Goal: Entertainment & Leisure: Consume media (video, audio)

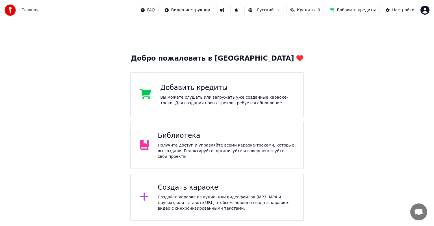
click at [193, 135] on div "Библиотека" at bounding box center [226, 136] width 136 height 9
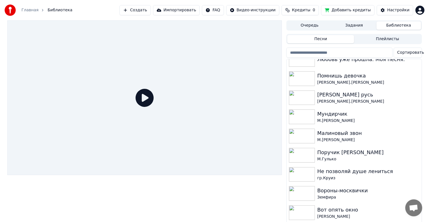
scroll to position [254, 0]
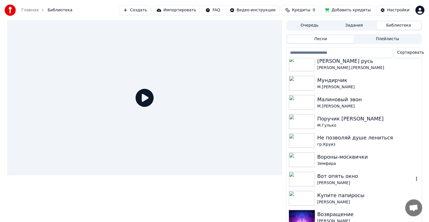
click at [302, 182] on img at bounding box center [302, 178] width 26 height 15
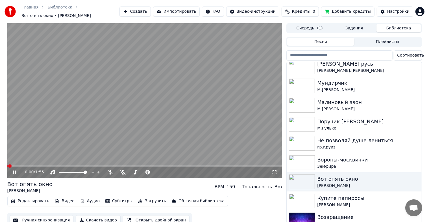
click at [13, 170] on icon at bounding box center [14, 171] width 3 height 3
click at [307, 202] on img at bounding box center [302, 200] width 26 height 15
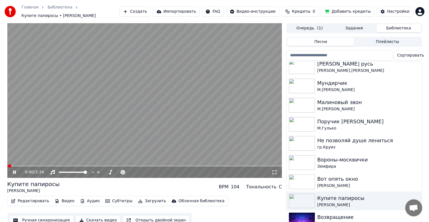
click at [15, 170] on icon at bounding box center [14, 171] width 3 height 3
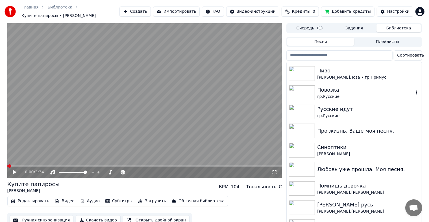
scroll to position [85, 0]
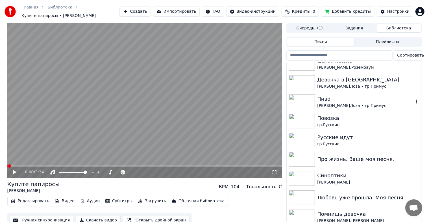
click at [306, 96] on img at bounding box center [302, 101] width 26 height 15
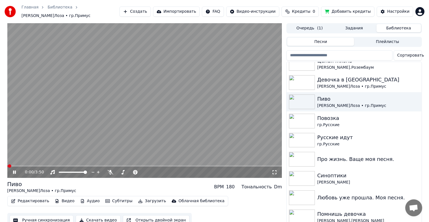
click at [13, 170] on icon at bounding box center [18, 172] width 13 height 5
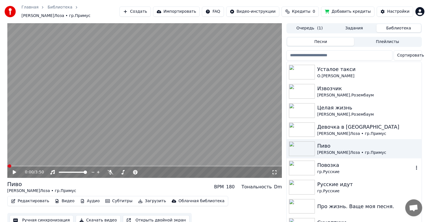
scroll to position [28, 0]
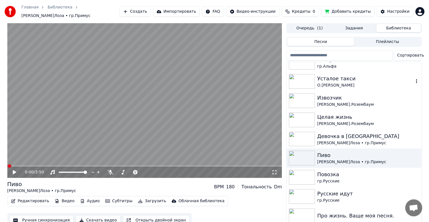
click at [302, 80] on img at bounding box center [302, 81] width 26 height 15
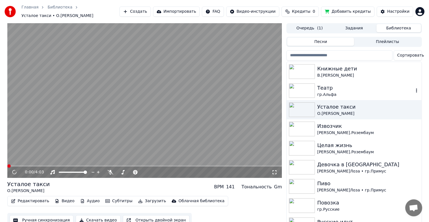
click at [303, 88] on img at bounding box center [302, 90] width 26 height 15
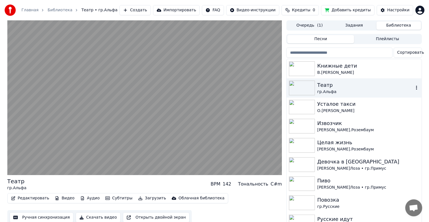
click at [310, 88] on img at bounding box center [302, 87] width 26 height 15
click at [310, 104] on img at bounding box center [302, 107] width 26 height 15
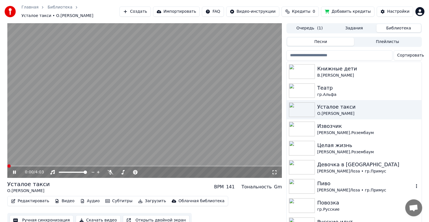
click at [298, 185] on img at bounding box center [302, 186] width 26 height 15
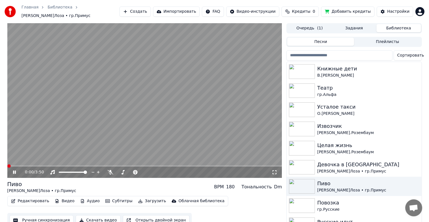
click at [16, 170] on icon at bounding box center [18, 172] width 13 height 5
click at [296, 64] on img at bounding box center [302, 71] width 26 height 15
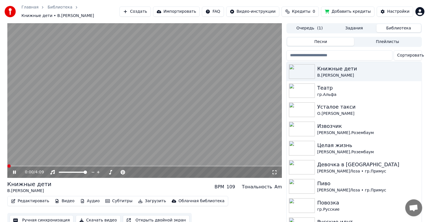
click at [12, 171] on icon at bounding box center [18, 172] width 13 height 5
click at [304, 88] on img at bounding box center [302, 90] width 26 height 15
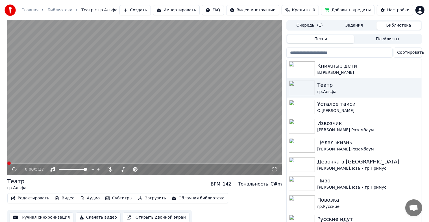
click at [14, 169] on icon at bounding box center [14, 169] width 5 height 6
click at [15, 168] on icon at bounding box center [14, 168] width 3 height 3
